Goal: Task Accomplishment & Management: Manage account settings

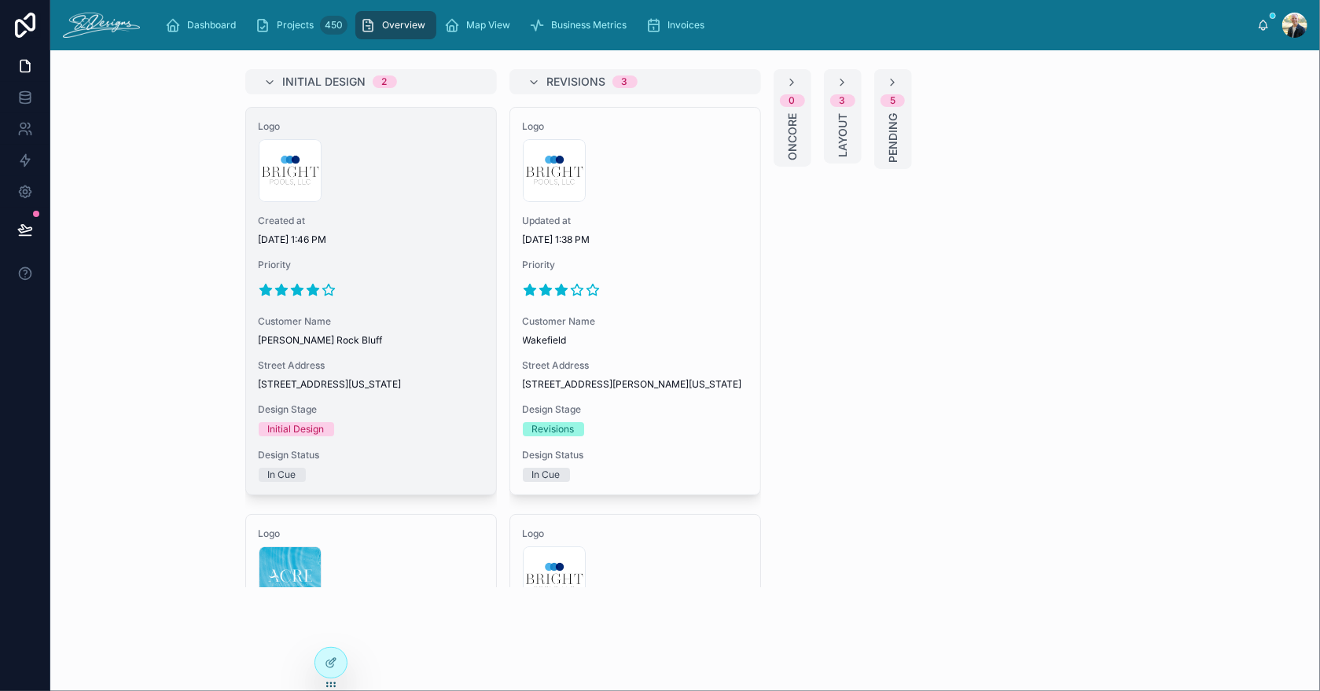
scroll to position [628, 0]
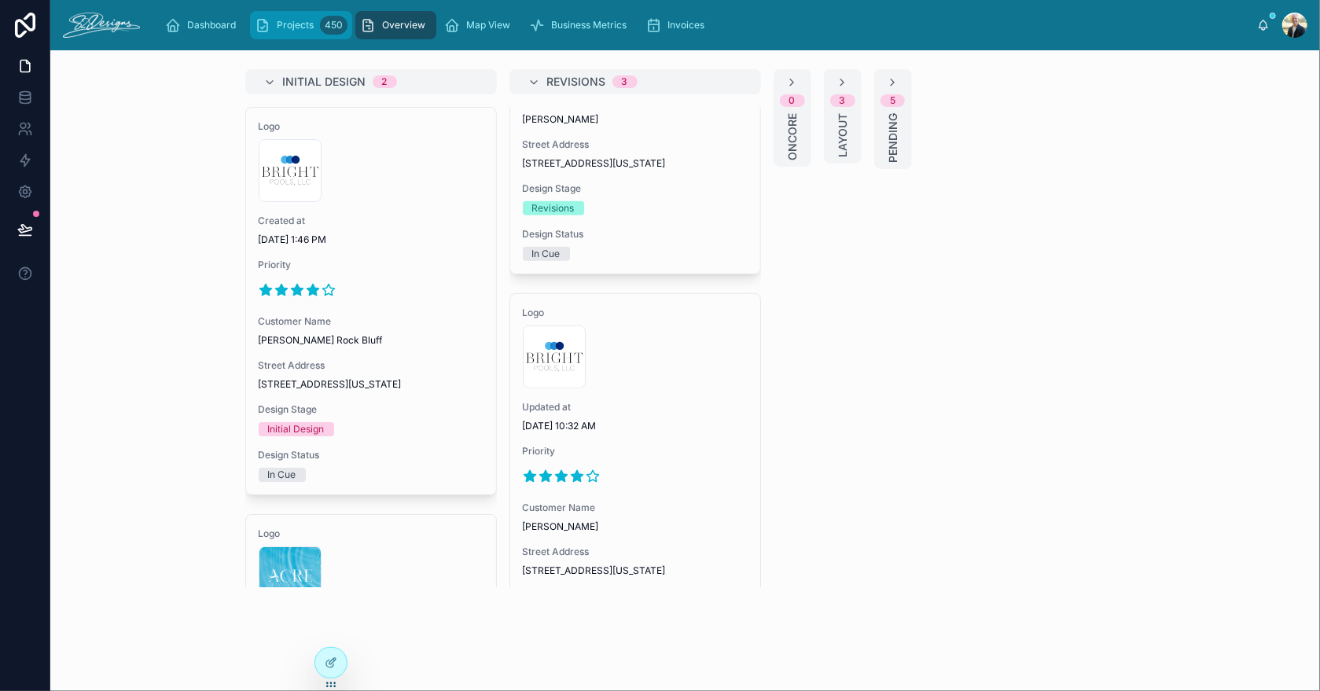
click at [298, 33] on div "Projects 450" at bounding box center [301, 25] width 93 height 25
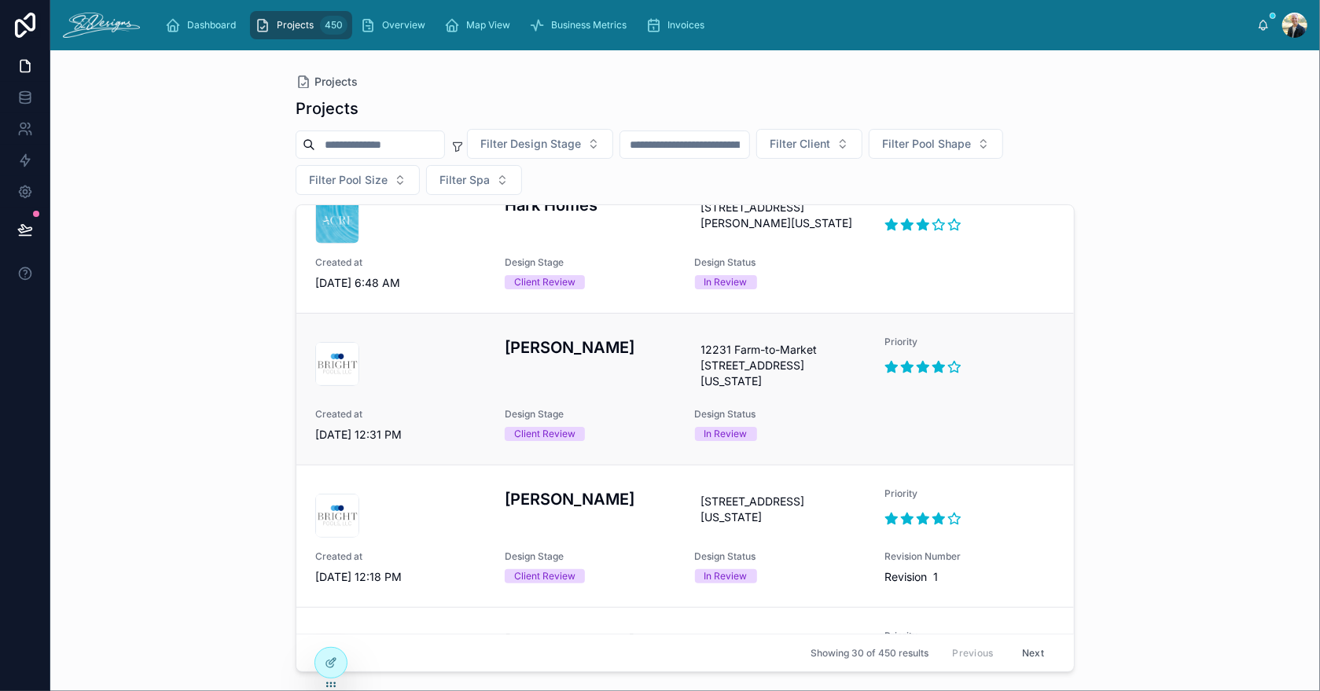
scroll to position [236, 0]
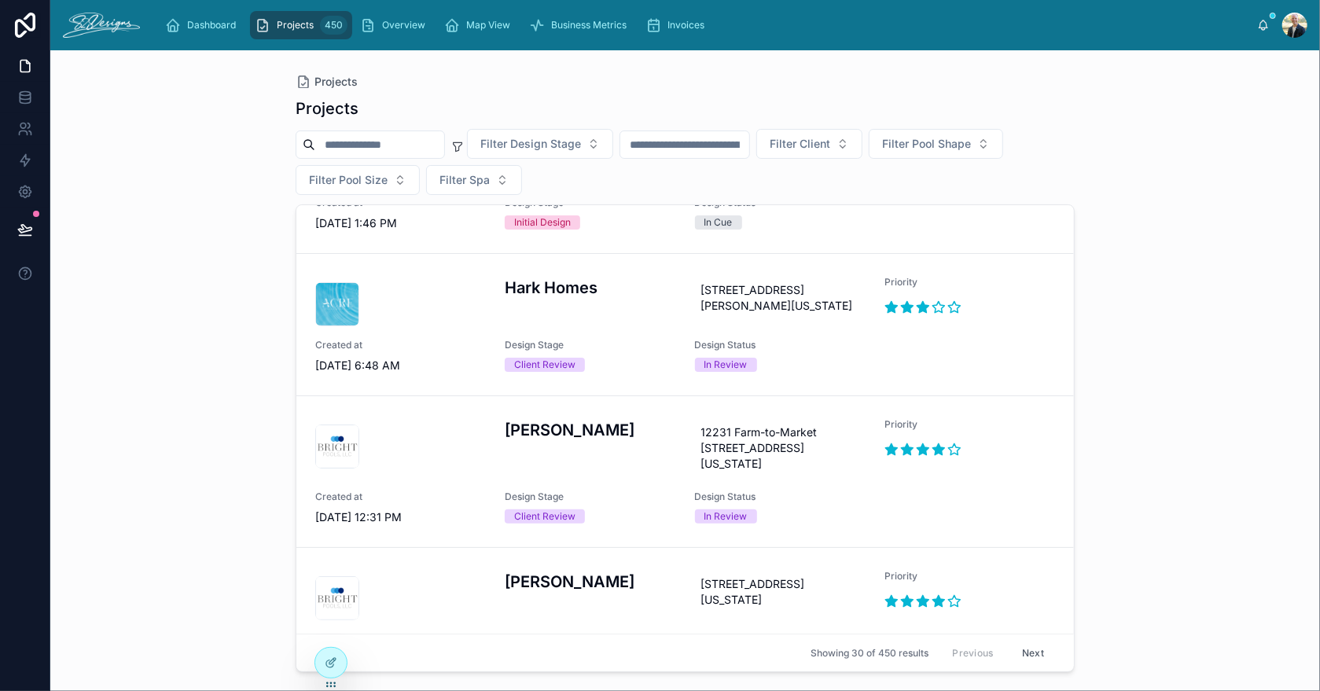
click at [656, 325] on div "Hark Homes" at bounding box center [590, 301] width 171 height 50
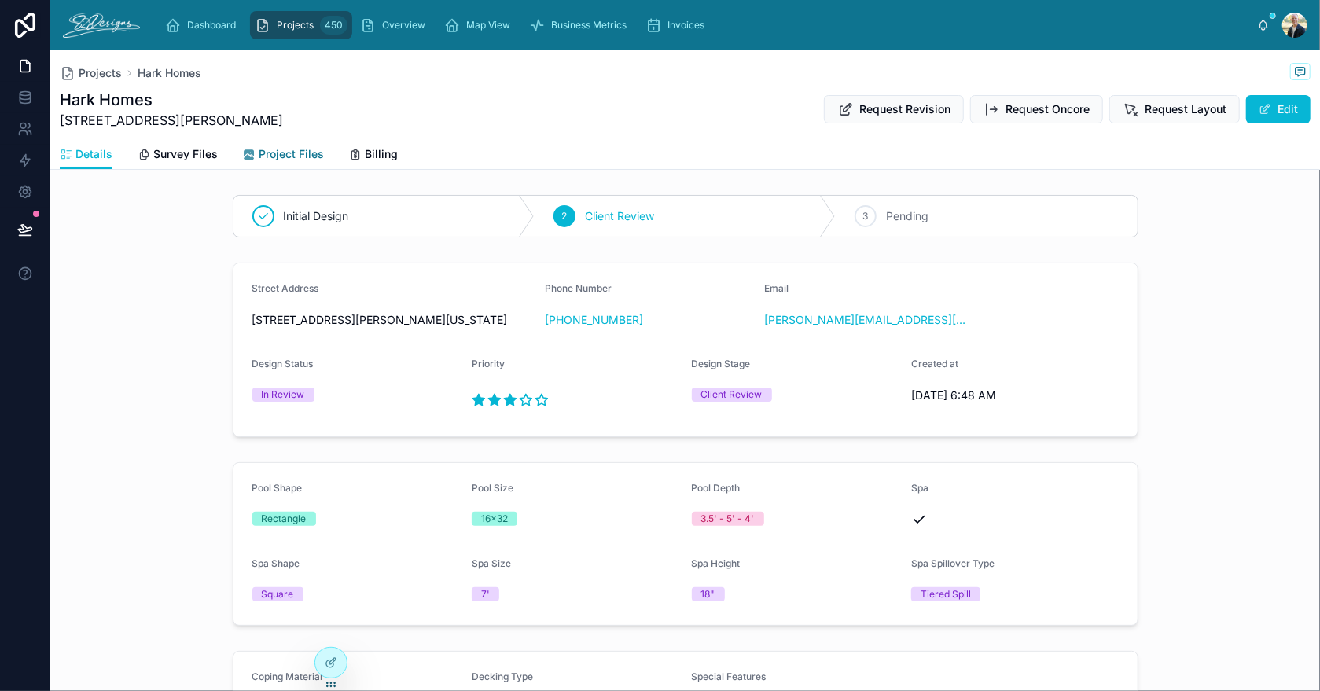
click at [273, 149] on span "Project Files" at bounding box center [291, 154] width 65 height 16
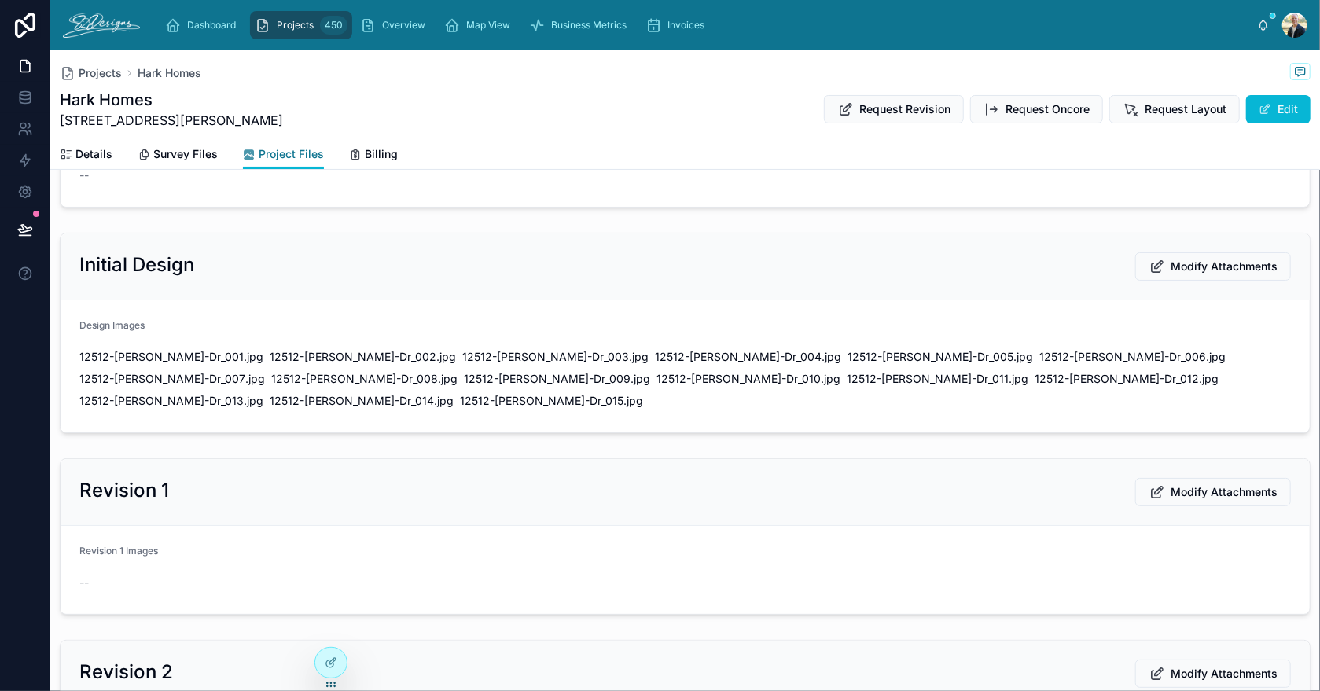
scroll to position [156, 0]
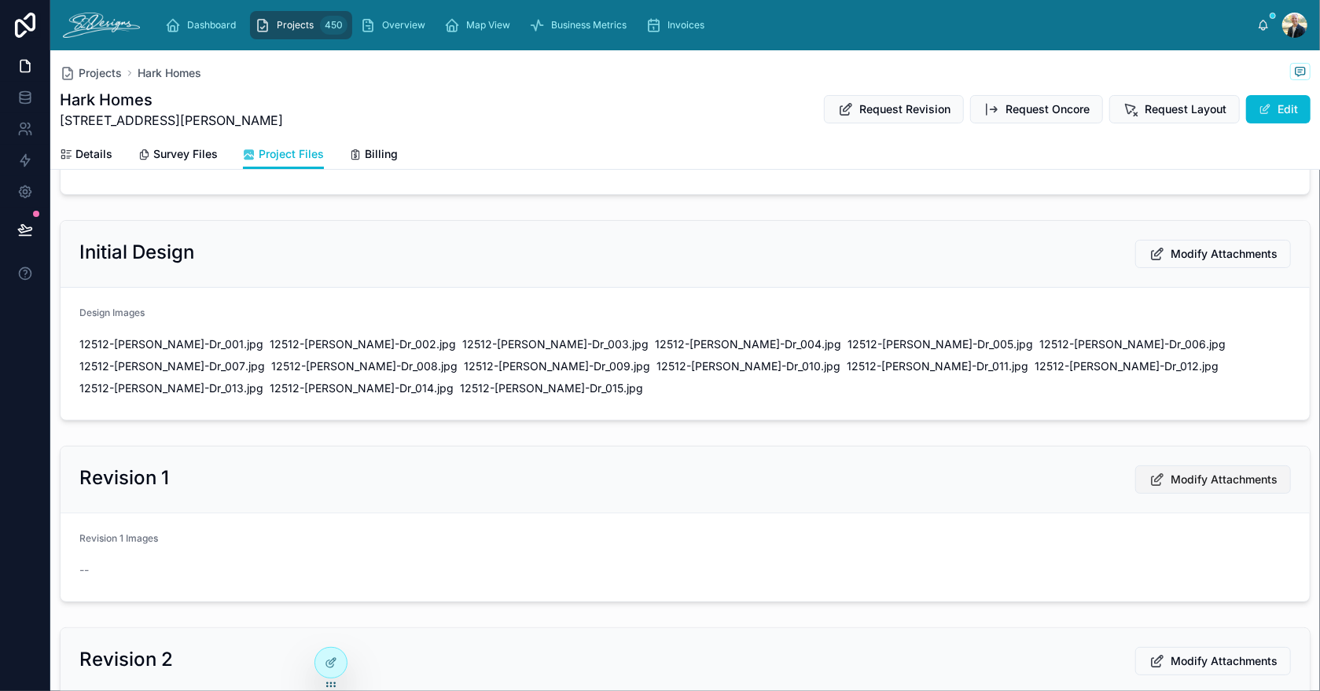
click at [1184, 474] on span "Modify Attachments" at bounding box center [1223, 480] width 107 height 16
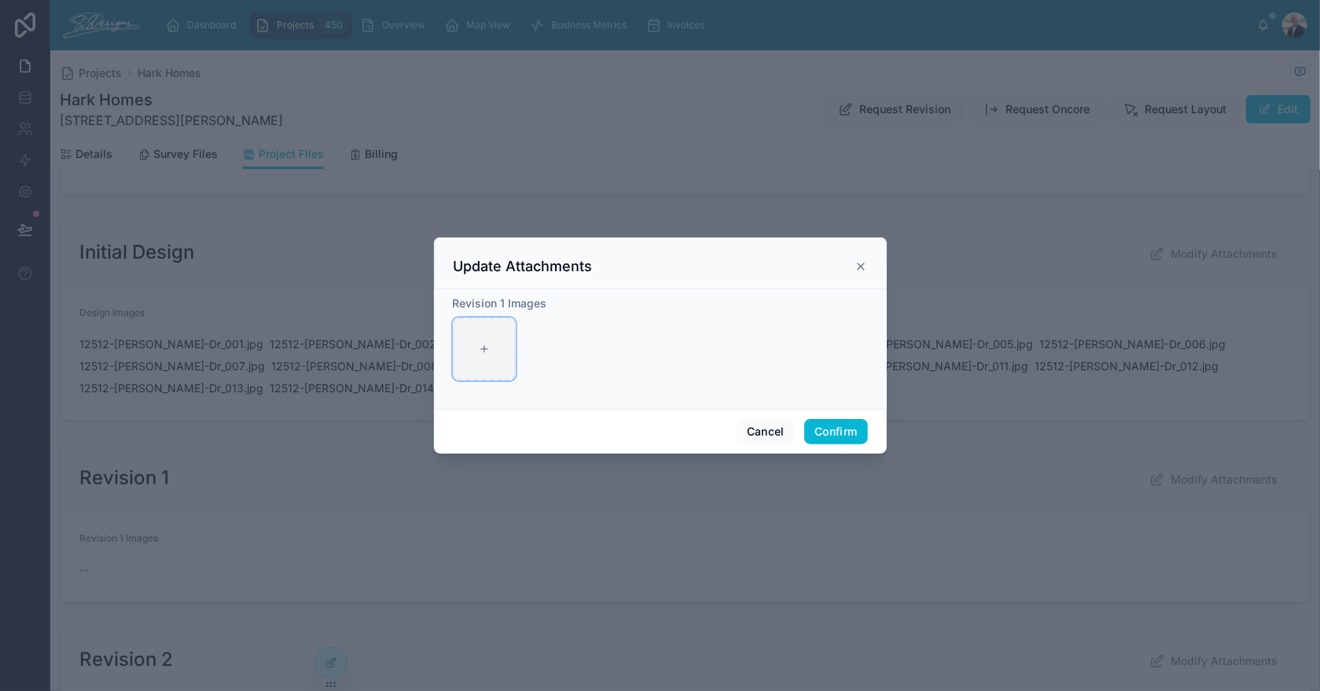
click at [480, 347] on icon at bounding box center [484, 348] width 11 height 11
type input "**********"
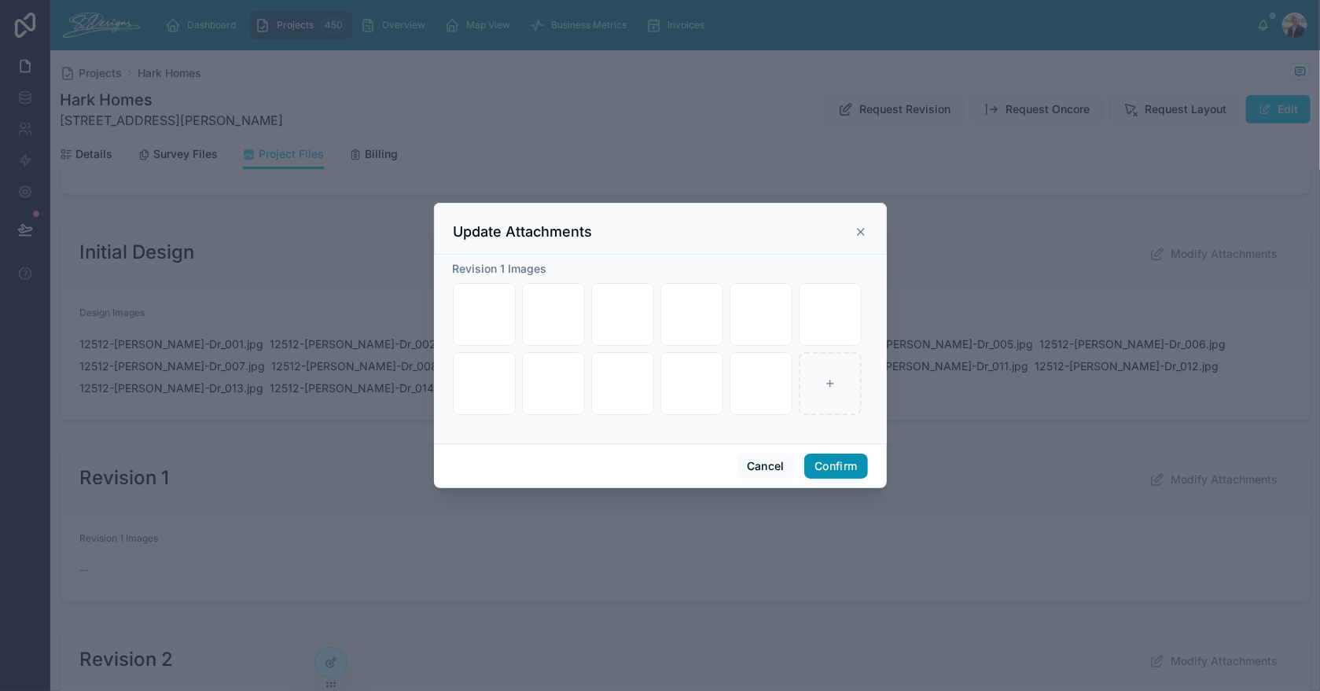
click at [836, 455] on button "Confirm" at bounding box center [835, 466] width 63 height 25
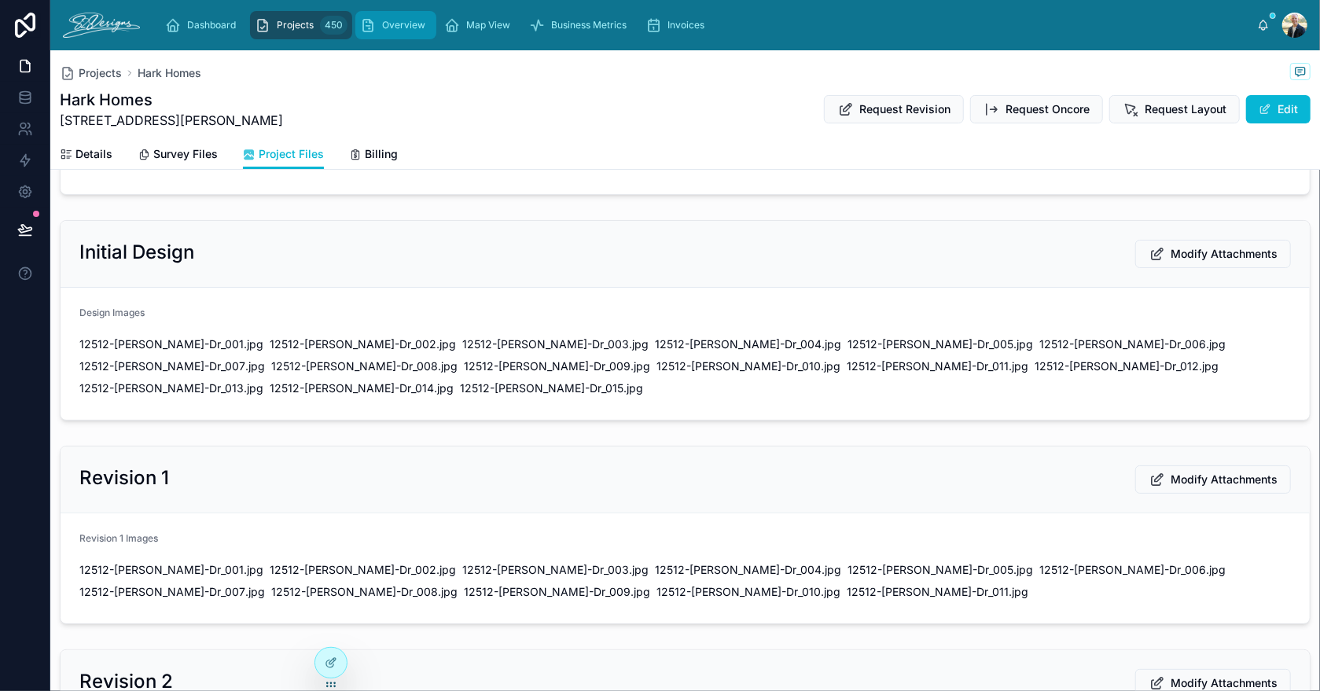
click at [386, 23] on span "Overview" at bounding box center [403, 25] width 43 height 13
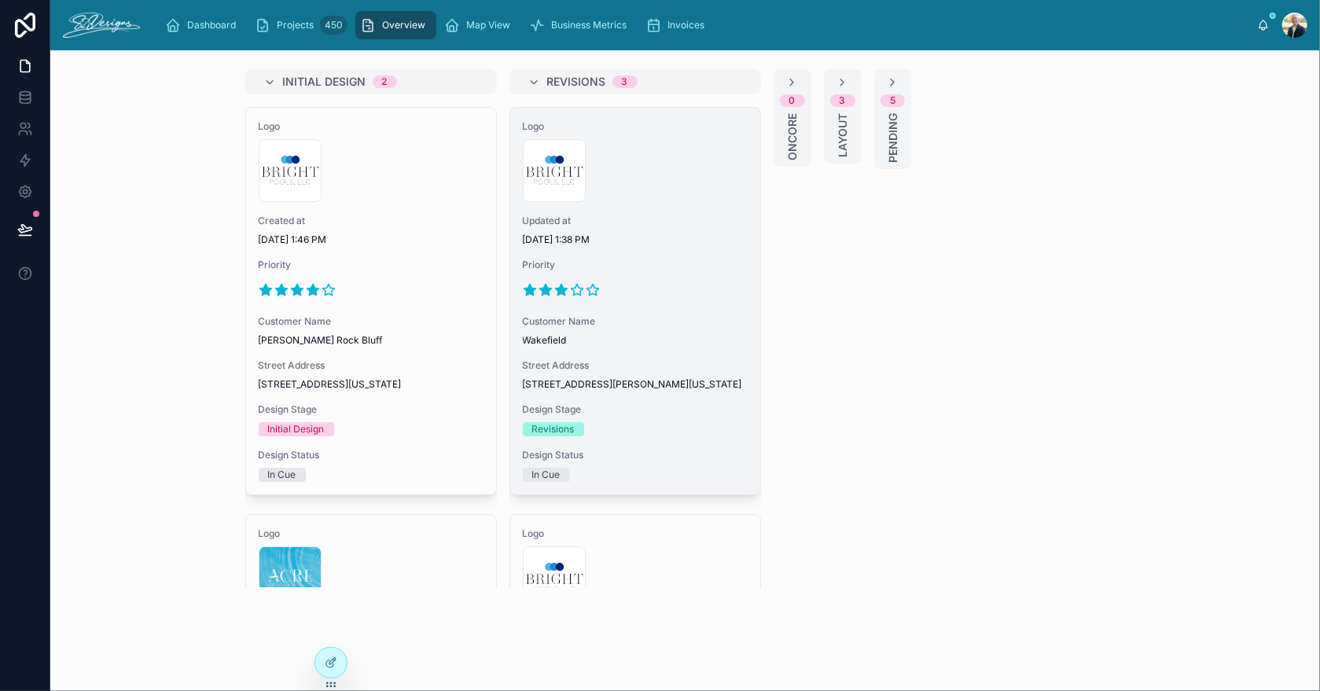
click at [683, 277] on div at bounding box center [635, 289] width 225 height 25
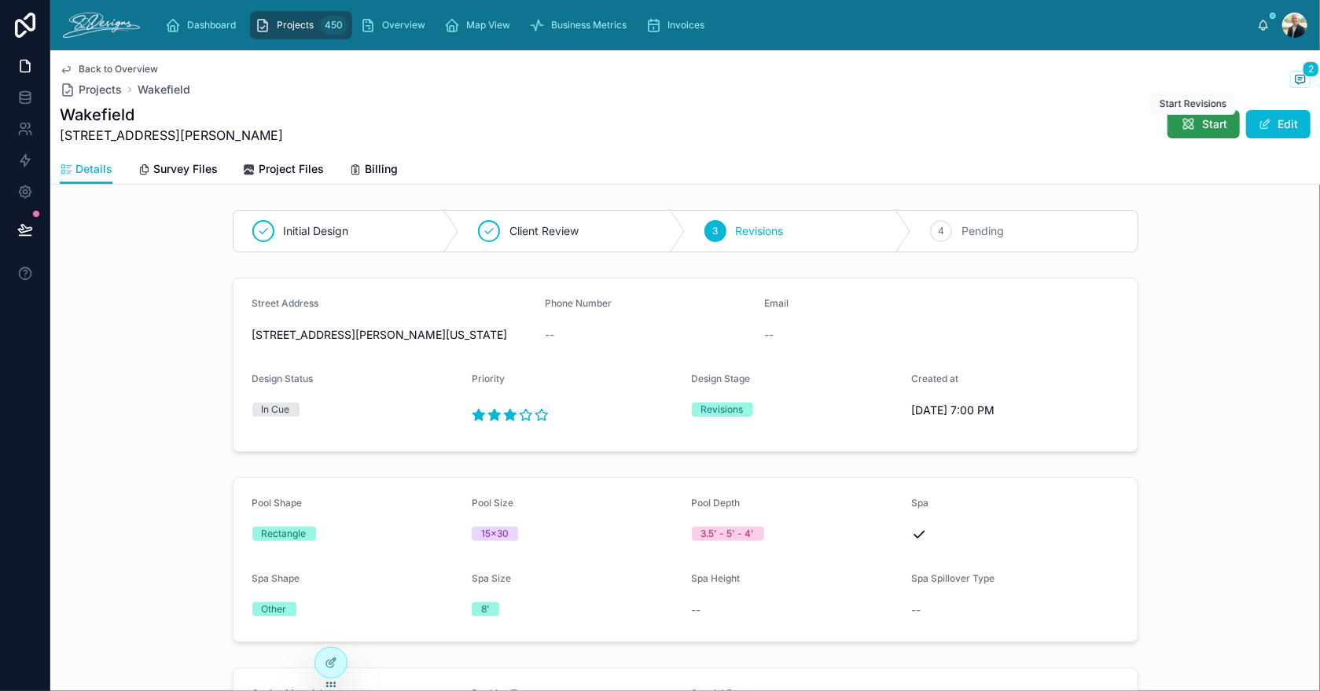
click at [1202, 123] on span "Start" at bounding box center [1214, 124] width 25 height 16
click at [1298, 79] on icon at bounding box center [1299, 79] width 3 height 0
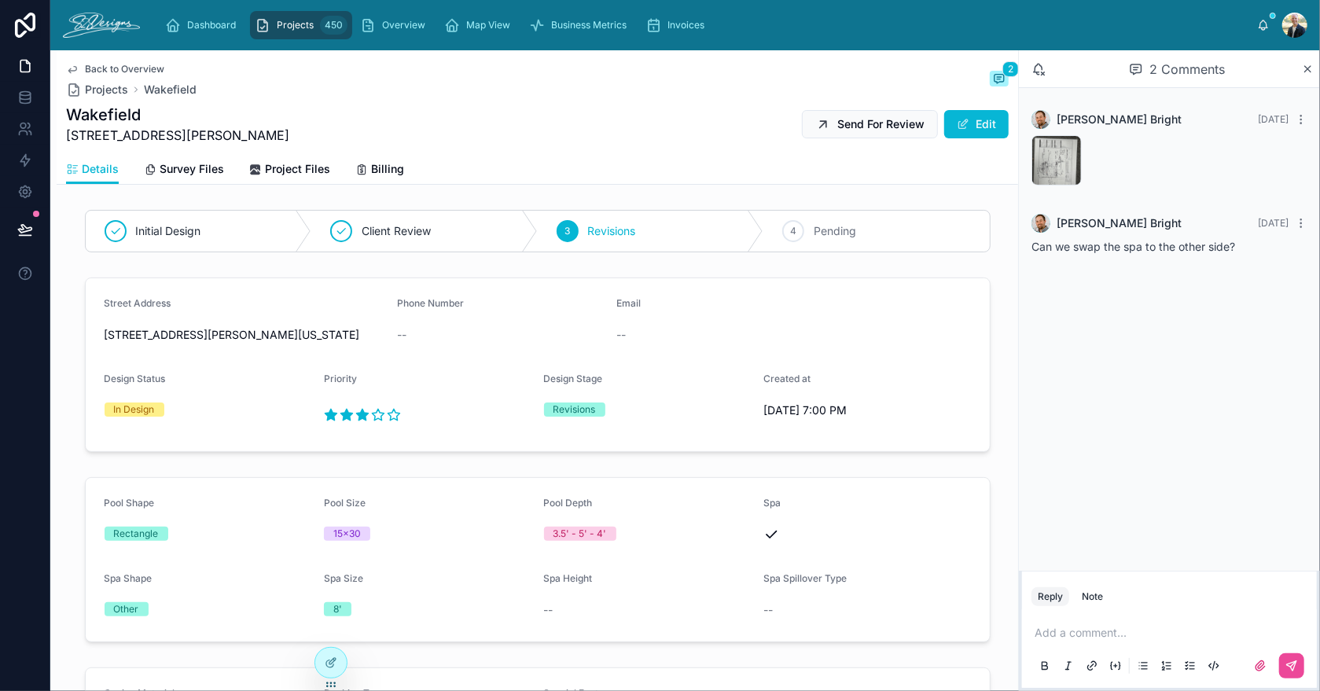
click at [115, 70] on span "Back to Overview" at bounding box center [124, 69] width 79 height 13
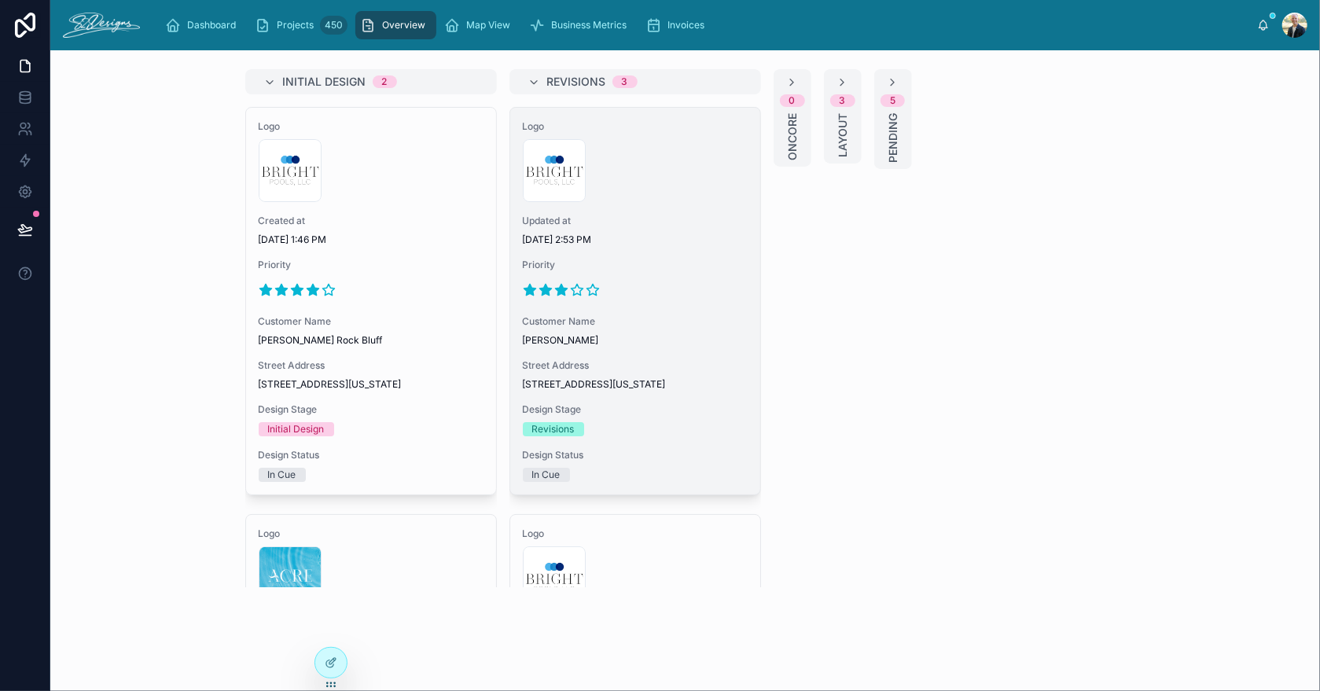
click at [643, 252] on div "Logo 300x300-logo .jpg Updated at [DATE] 2:53 PM Priority Customer Name [PERSON…" at bounding box center [635, 301] width 250 height 387
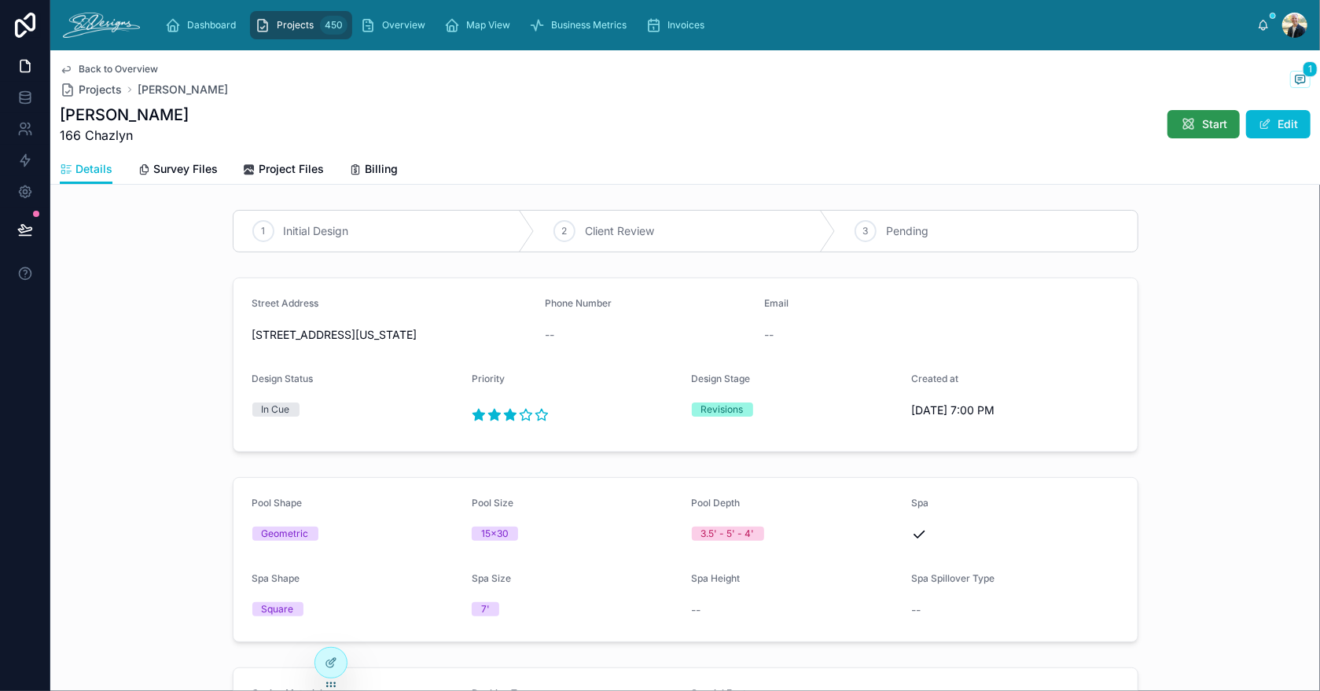
click at [1180, 123] on icon at bounding box center [1188, 124] width 16 height 16
click at [1298, 78] on icon at bounding box center [1300, 78] width 4 height 0
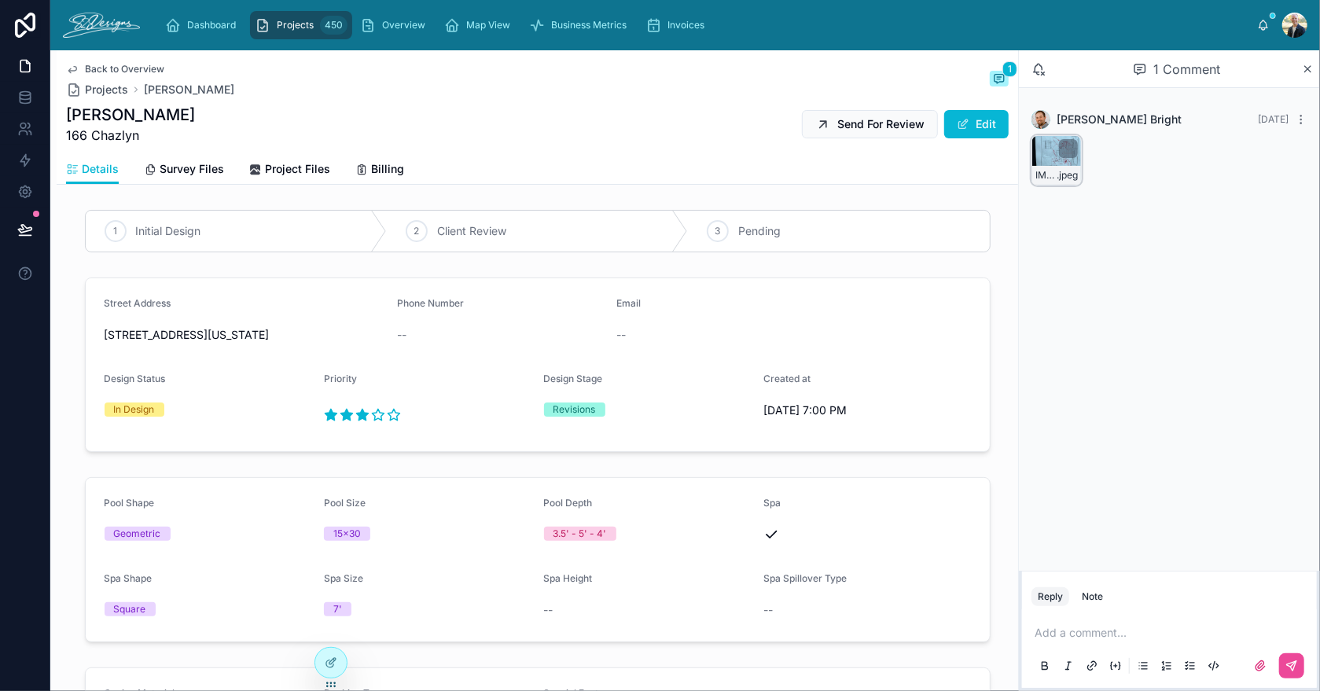
click at [1040, 152] on div "IMG_3054 .jpeg" at bounding box center [1056, 160] width 50 height 50
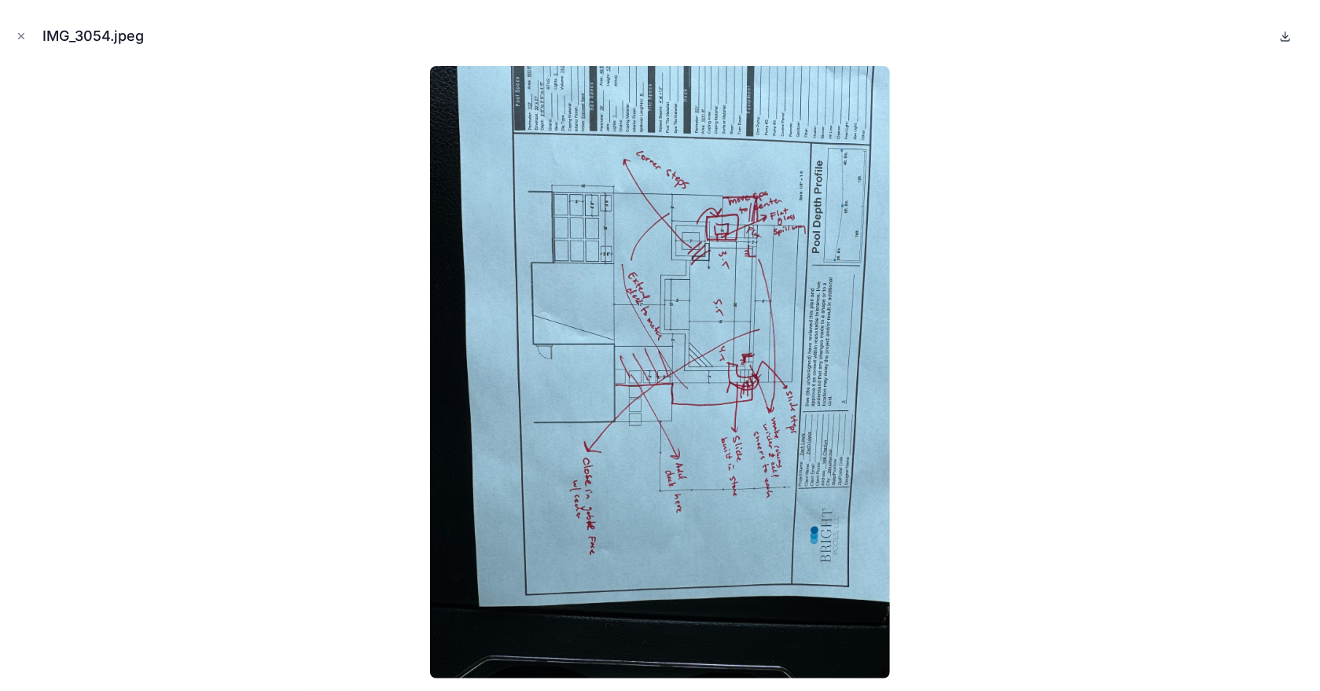
click at [1280, 38] on icon at bounding box center [1285, 36] width 13 height 13
